Goal: Task Accomplishment & Management: Use online tool/utility

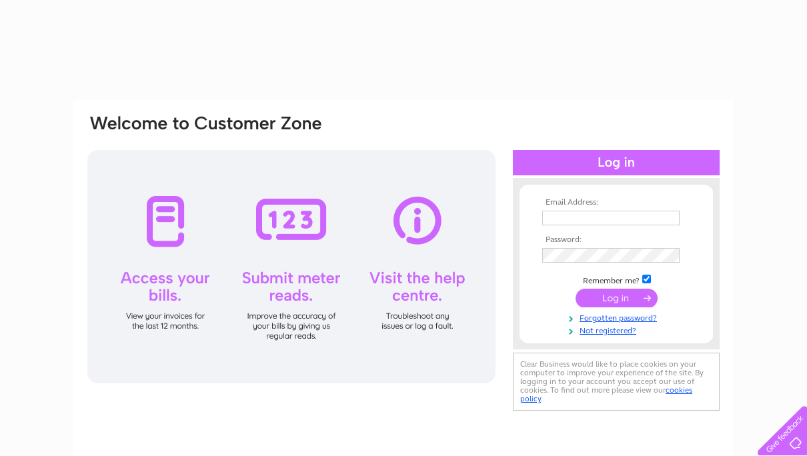
type input "alanbolko@hotmail.com"
click at [611, 297] on input "submit" at bounding box center [616, 298] width 82 height 19
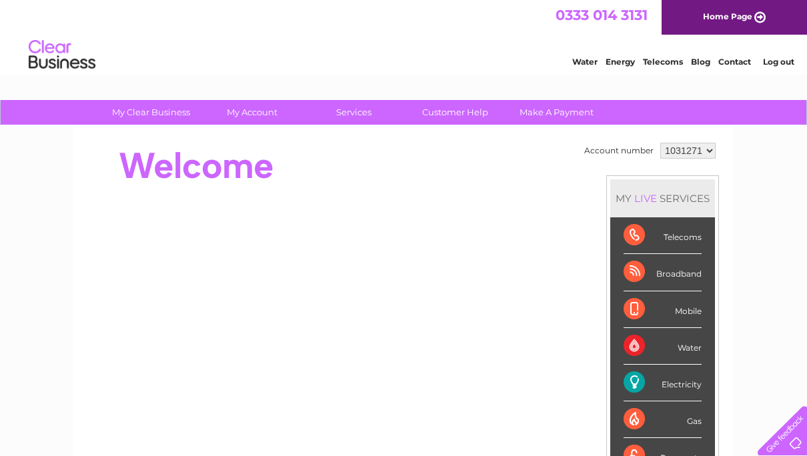
click at [668, 389] on div "Electricity" at bounding box center [662, 383] width 78 height 37
click at [635, 378] on div "Electricity" at bounding box center [662, 383] width 78 height 37
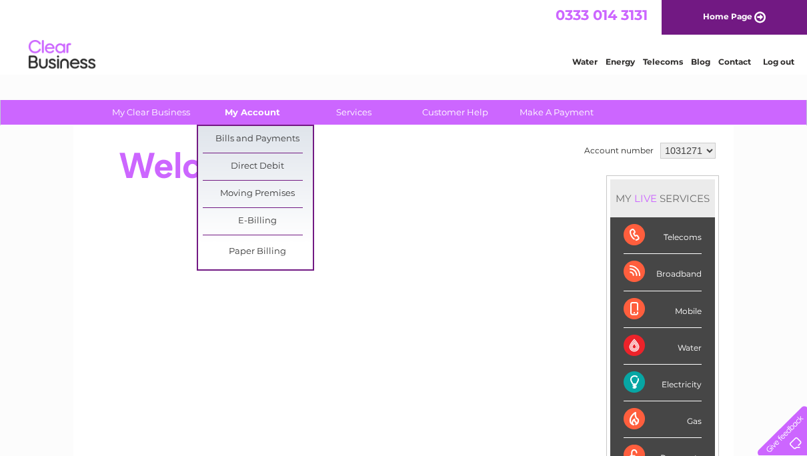
click at [248, 109] on link "My Account" at bounding box center [252, 112] width 110 height 25
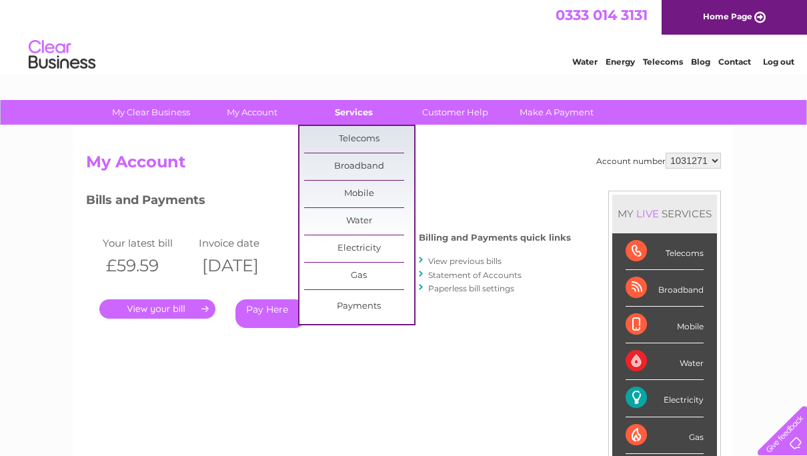
click at [354, 112] on link "Services" at bounding box center [354, 112] width 110 height 25
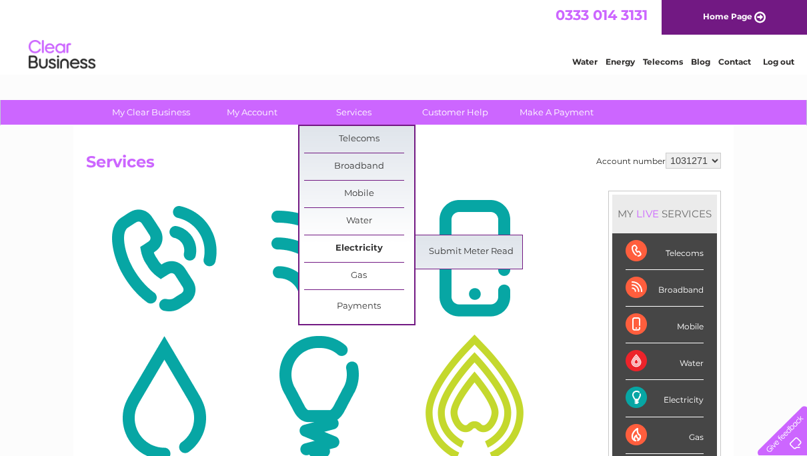
click at [349, 251] on link "Electricity" at bounding box center [359, 248] width 110 height 27
click at [454, 251] on link "Submit Meter Read" at bounding box center [471, 252] width 110 height 27
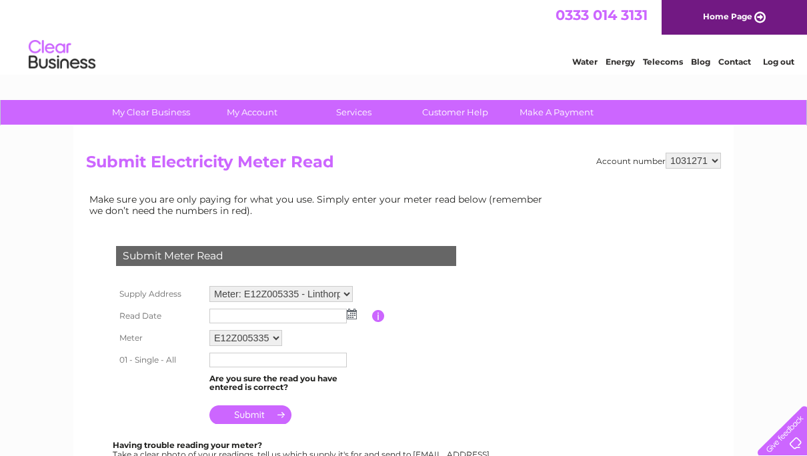
click at [351, 315] on img at bounding box center [352, 314] width 10 height 11
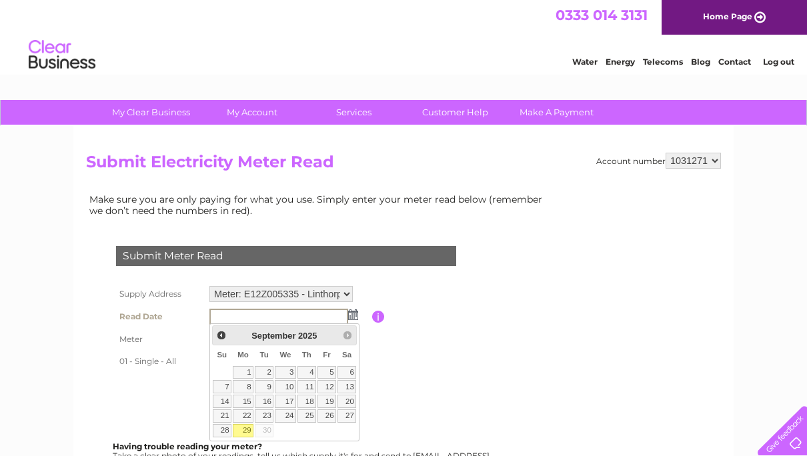
click at [241, 431] on link "29" at bounding box center [243, 430] width 21 height 13
type input "2025/09/29"
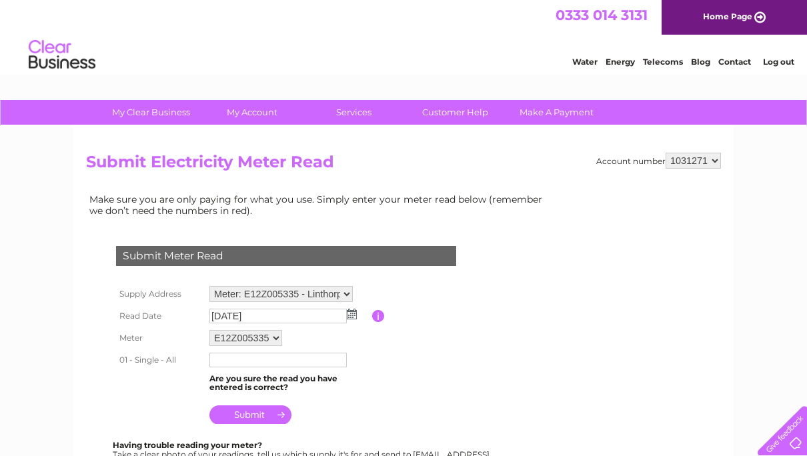
click at [279, 359] on input "text" at bounding box center [277, 360] width 137 height 15
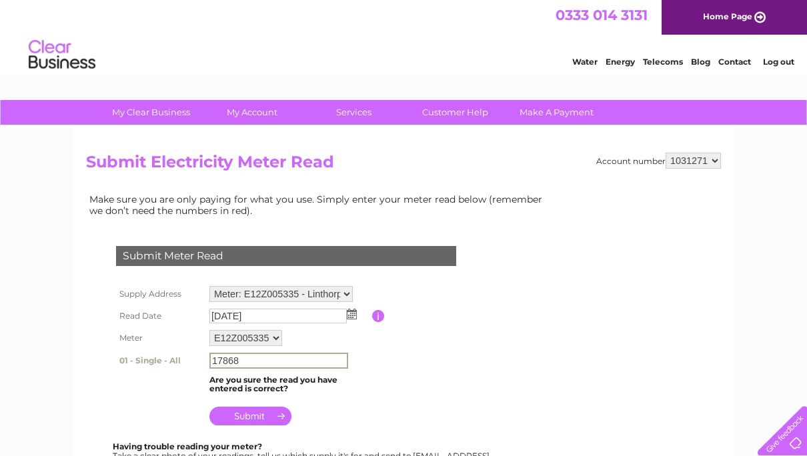
type input "17868"
click at [248, 415] on input "submit" at bounding box center [250, 414] width 82 height 19
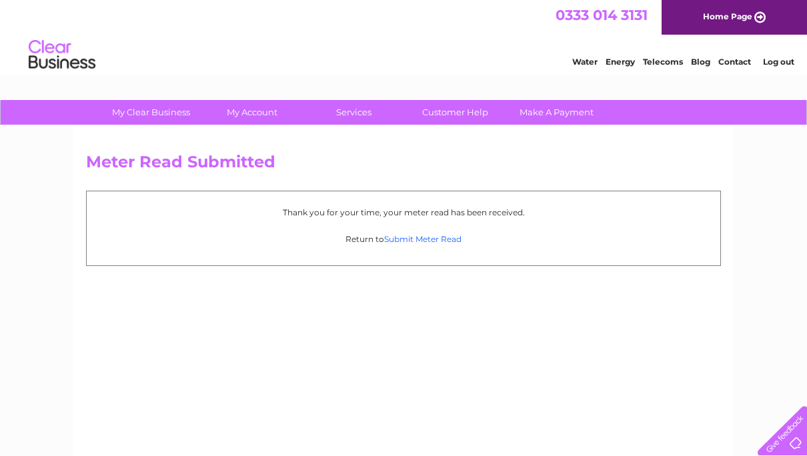
click at [417, 241] on link "Submit Meter Read" at bounding box center [422, 239] width 77 height 10
